Goal: Task Accomplishment & Management: Use online tool/utility

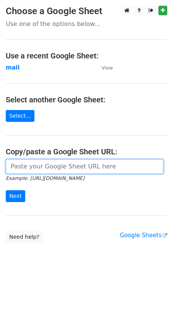
click at [42, 167] on input "url" at bounding box center [84, 166] width 157 height 15
paste input "https://docs.google.com/spreadsheets/d/1jLHnsz--_ZfDqRg_OH2xrkmhbGZ3izLOtmH_H2J…"
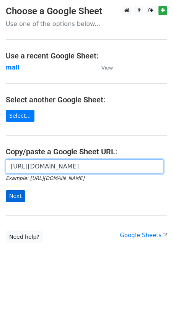
type input "https://docs.google.com/spreadsheets/d/1jLHnsz--_ZfDqRg_OH2xrkmhbGZ3izLOtmH_H2J…"
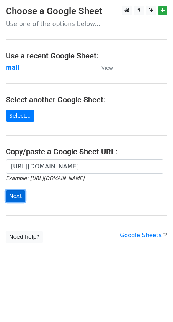
click at [19, 196] on input "Next" at bounding box center [15, 196] width 19 height 12
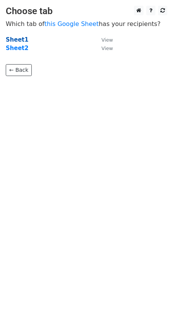
click at [21, 41] on strong "Sheet1" at bounding box center [17, 39] width 23 height 7
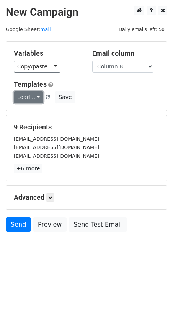
click at [35, 97] on link "Load..." at bounding box center [28, 97] width 29 height 12
click at [37, 110] on link "Guest Post" at bounding box center [44, 114] width 60 height 12
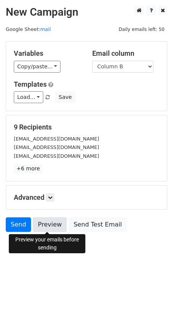
click at [60, 226] on link "Preview" at bounding box center [50, 224] width 34 height 15
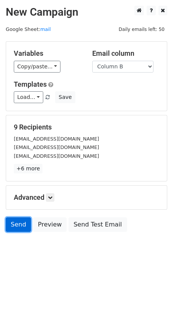
click at [18, 226] on link "Send" at bounding box center [18, 224] width 25 height 15
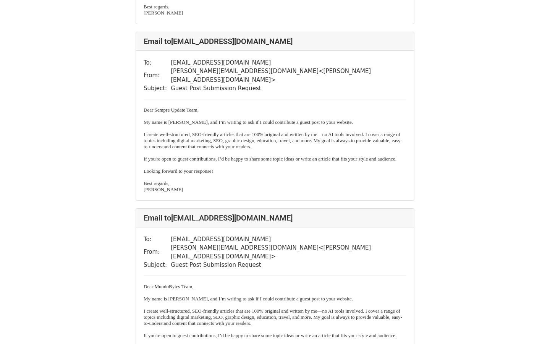
scroll to position [250, 0]
